Goal: Navigation & Orientation: Find specific page/section

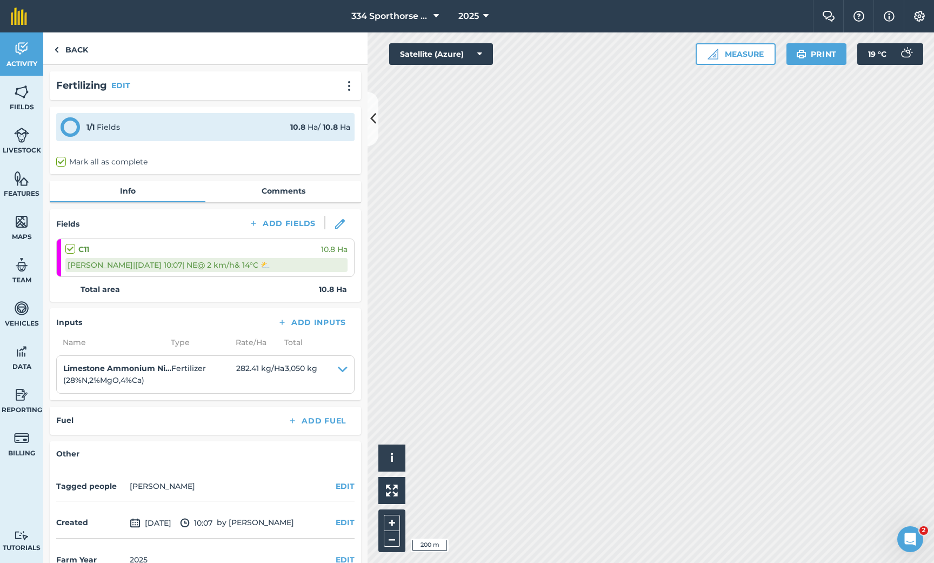
click at [916, 18] on img at bounding box center [919, 16] width 13 height 11
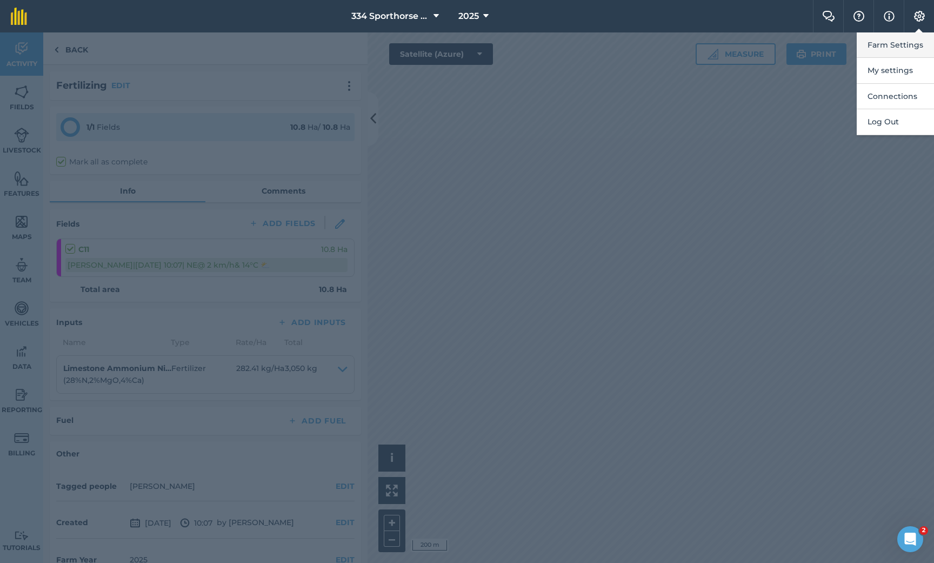
click at [894, 39] on button "Farm Settings" at bounding box center [894, 44] width 77 height 25
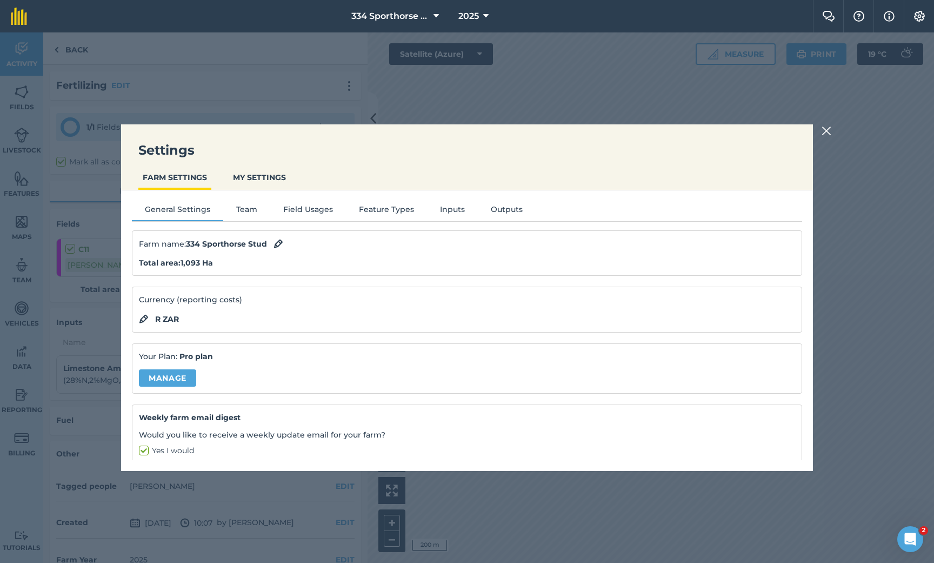
click at [824, 133] on img at bounding box center [826, 130] width 10 height 13
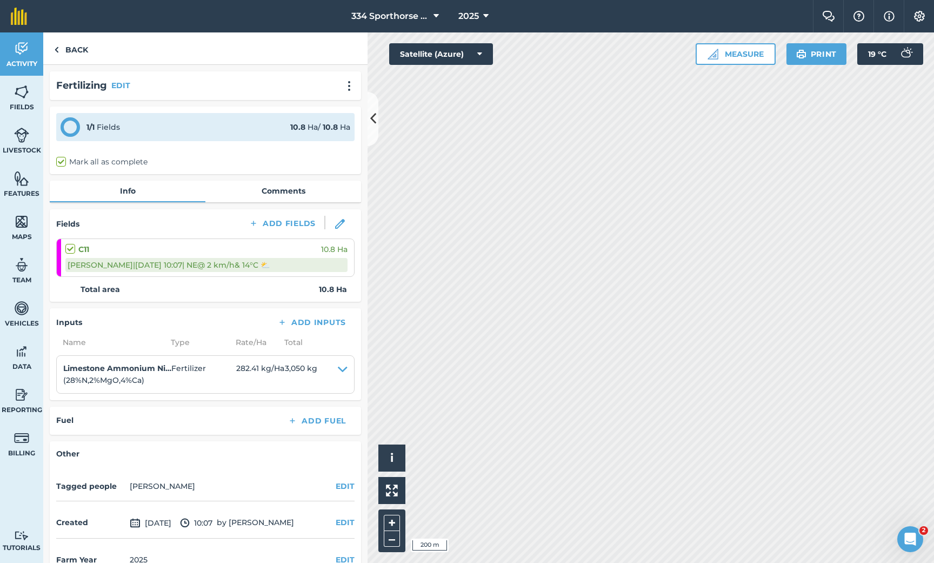
click at [914, 18] on img at bounding box center [919, 16] width 13 height 11
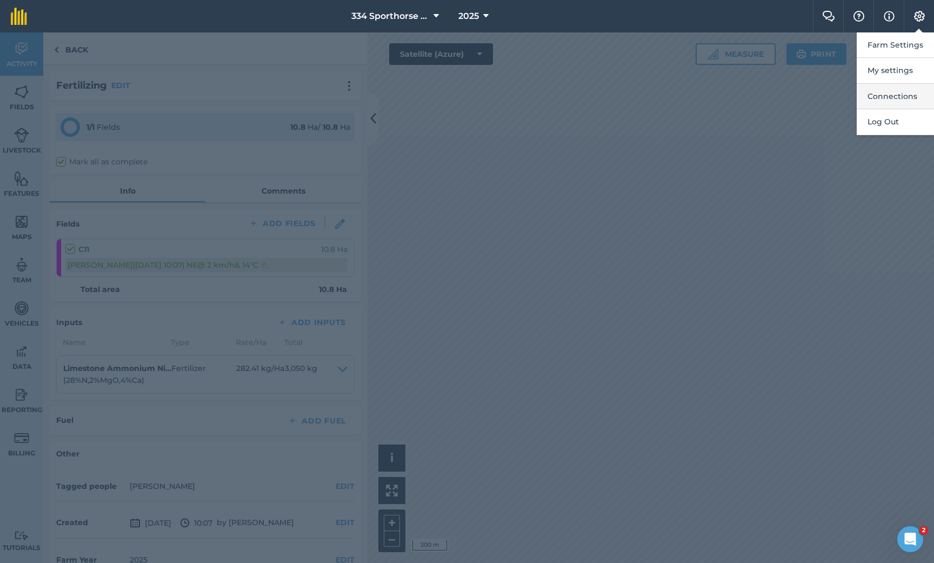
click at [895, 94] on button "Connections" at bounding box center [894, 96] width 77 height 25
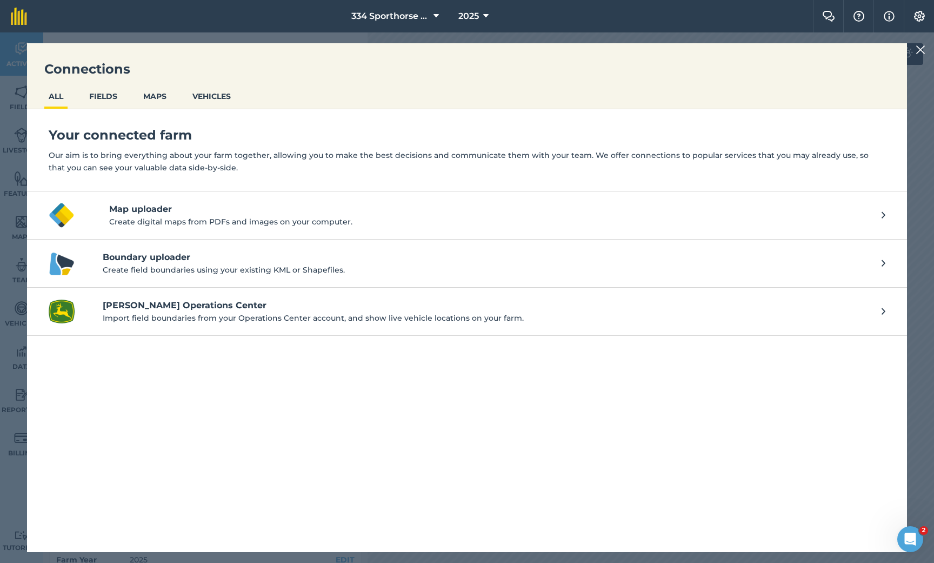
click at [150, 304] on h4 "[PERSON_NAME] Operations Center" at bounding box center [487, 305] width 768 height 13
